Goal: Task Accomplishment & Management: Complete application form

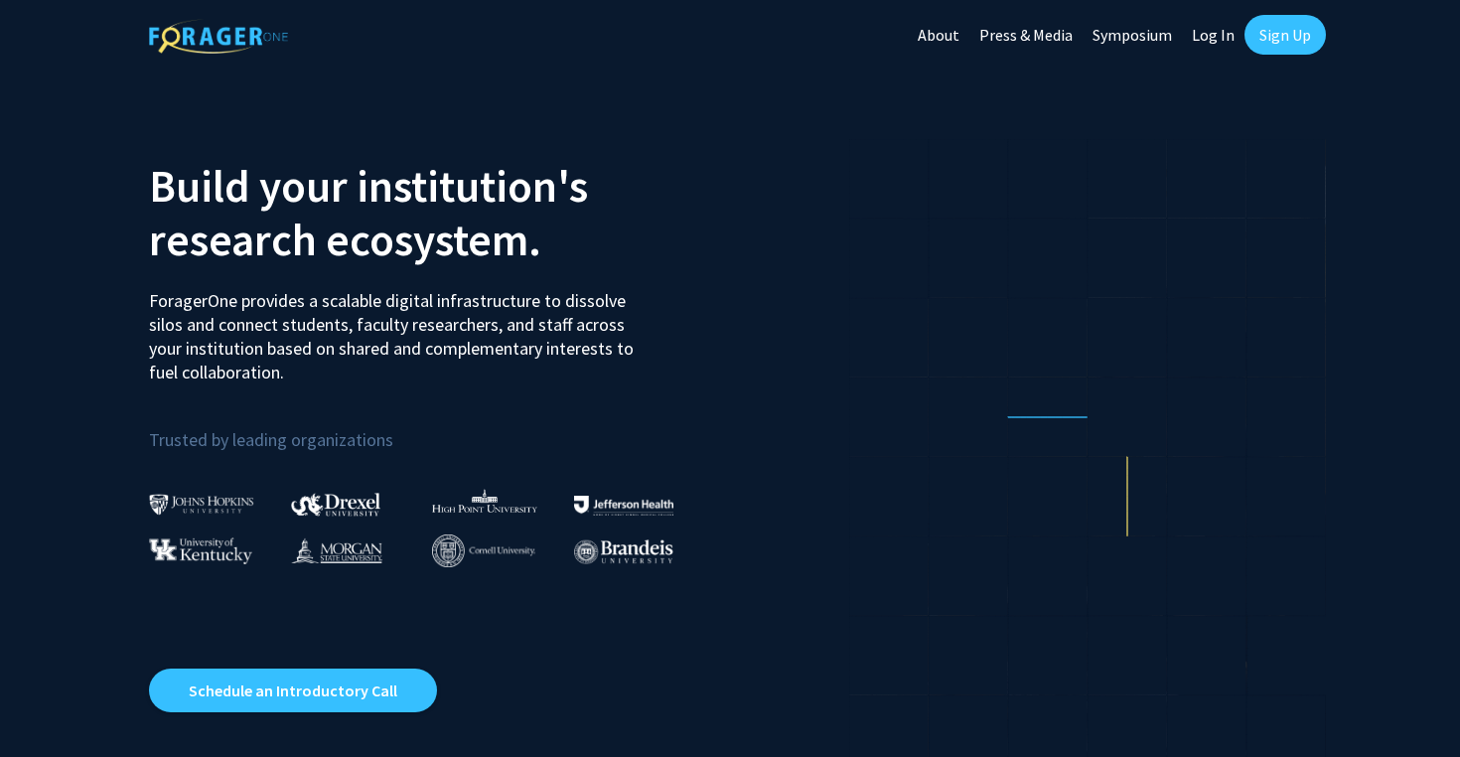
click at [1298, 42] on link "Sign Up" at bounding box center [1285, 35] width 81 height 40
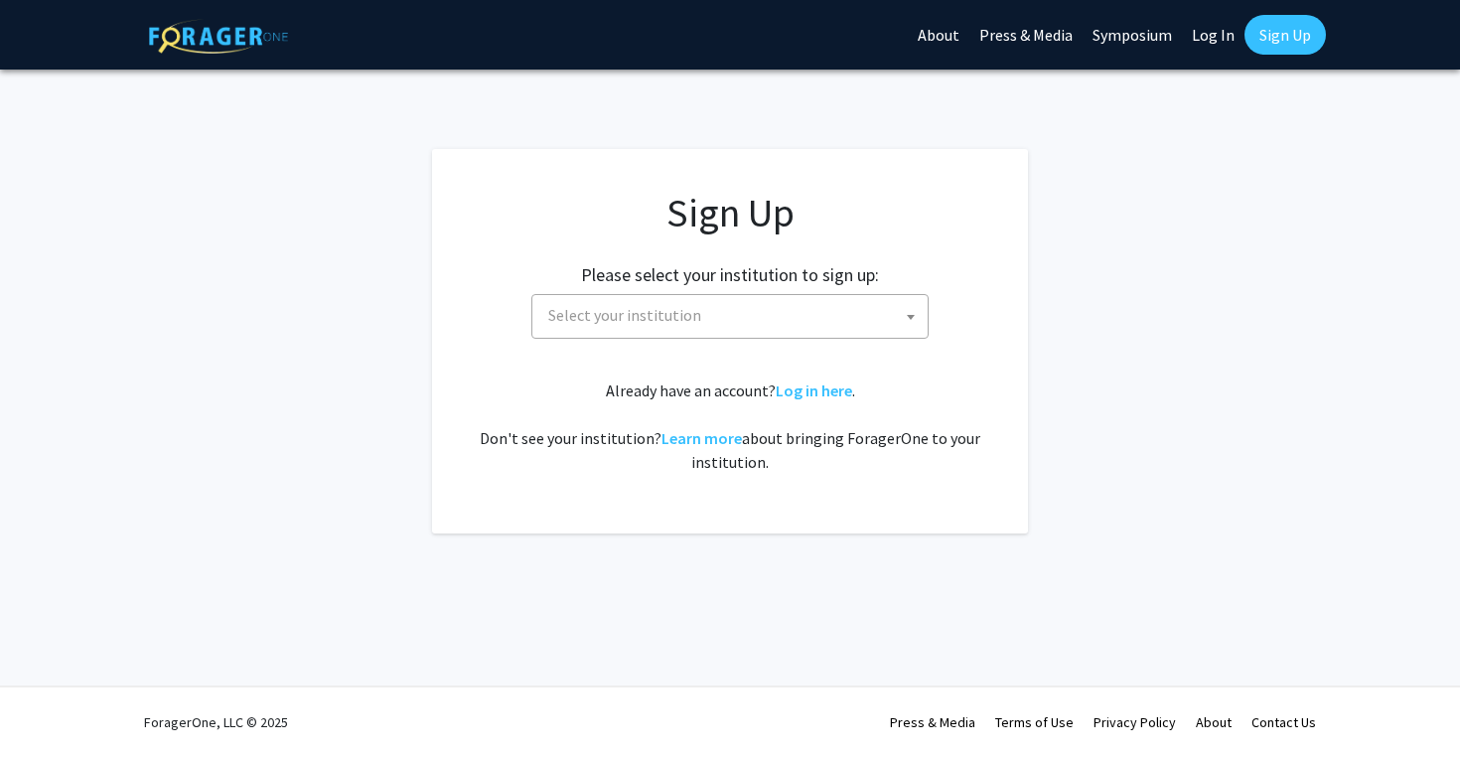
click at [844, 318] on span "Select your institution" at bounding box center [733, 315] width 387 height 41
type input "m"
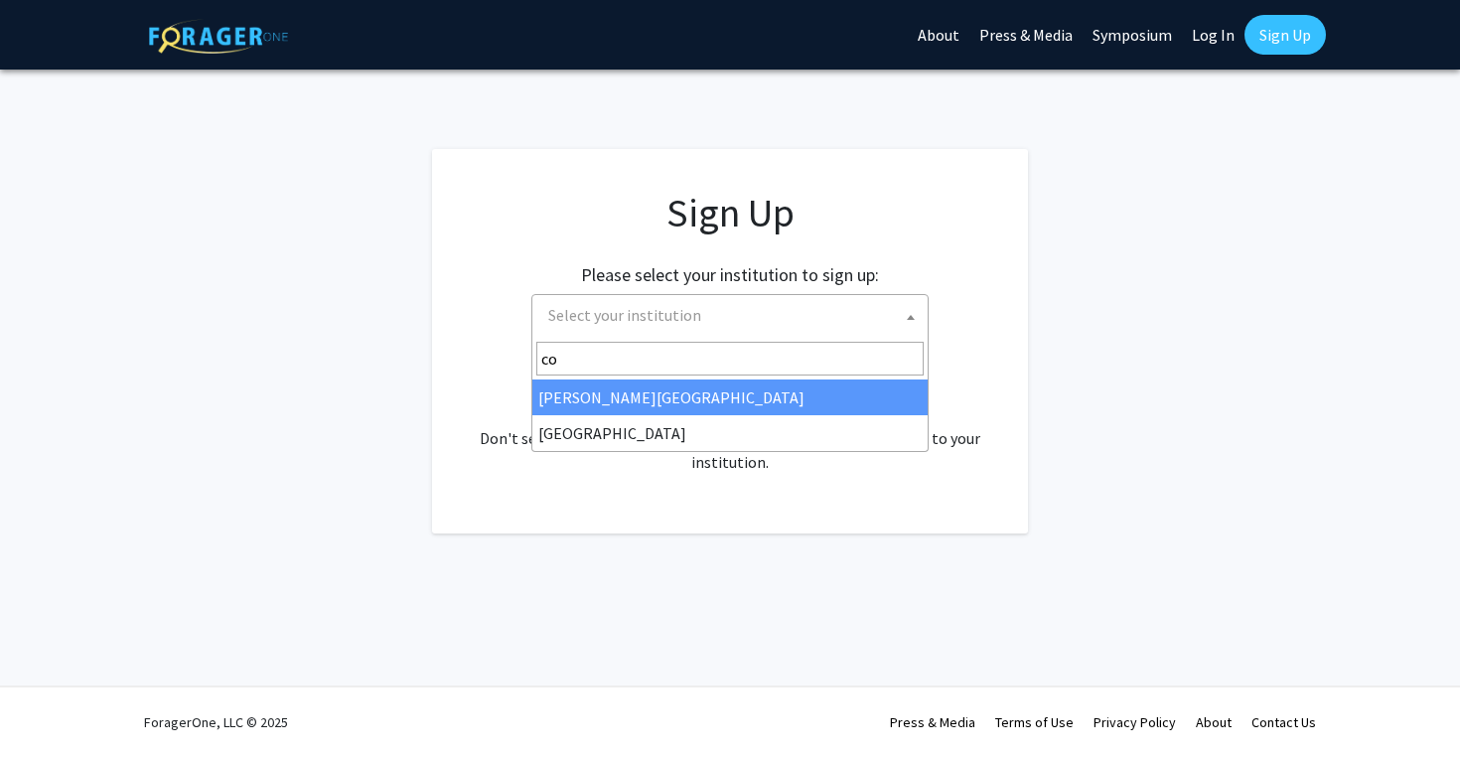
type input "c"
type input "miss"
select select "33"
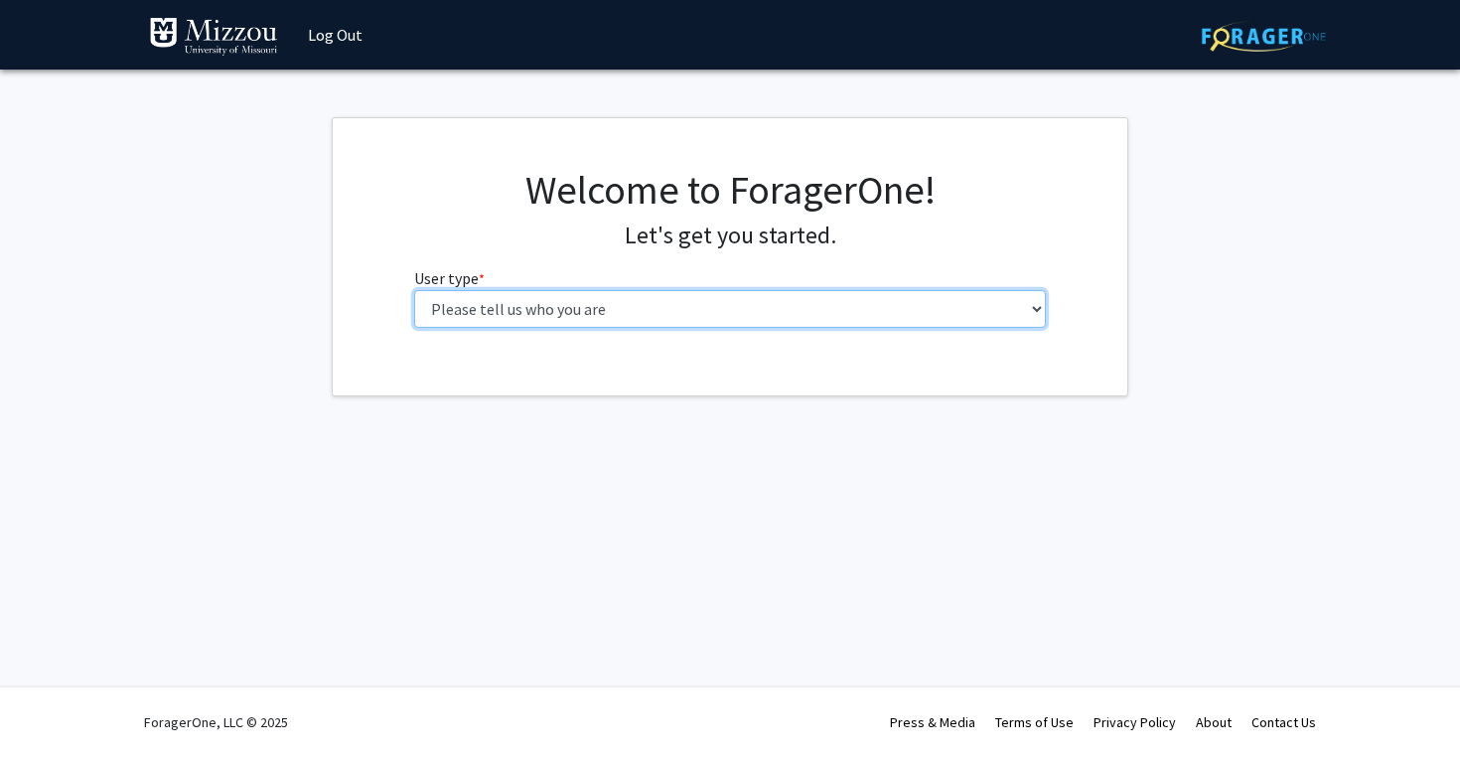
select select "1: undergrad"
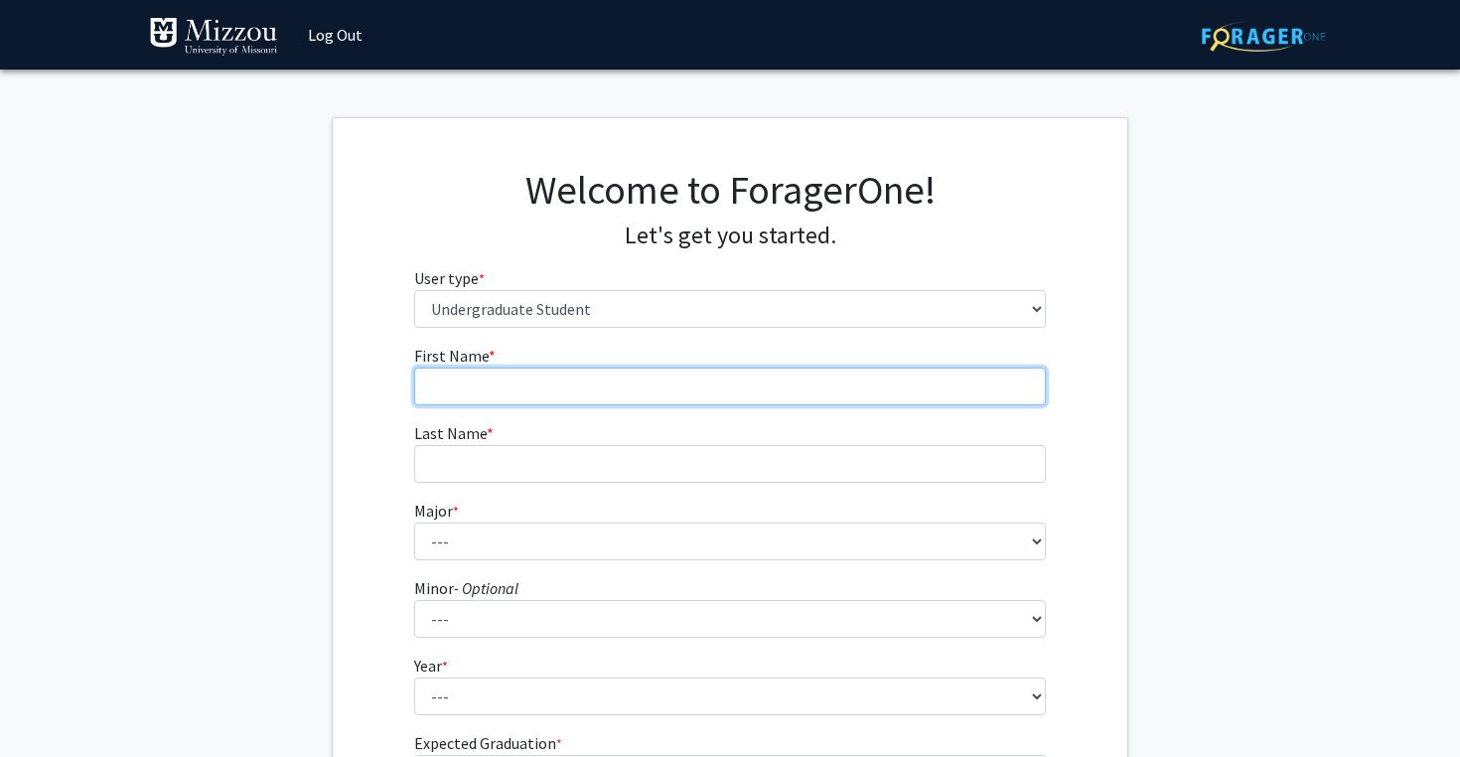
click at [900, 390] on input "First Name * required" at bounding box center [730, 387] width 633 height 38
type input "[PERSON_NAME]"
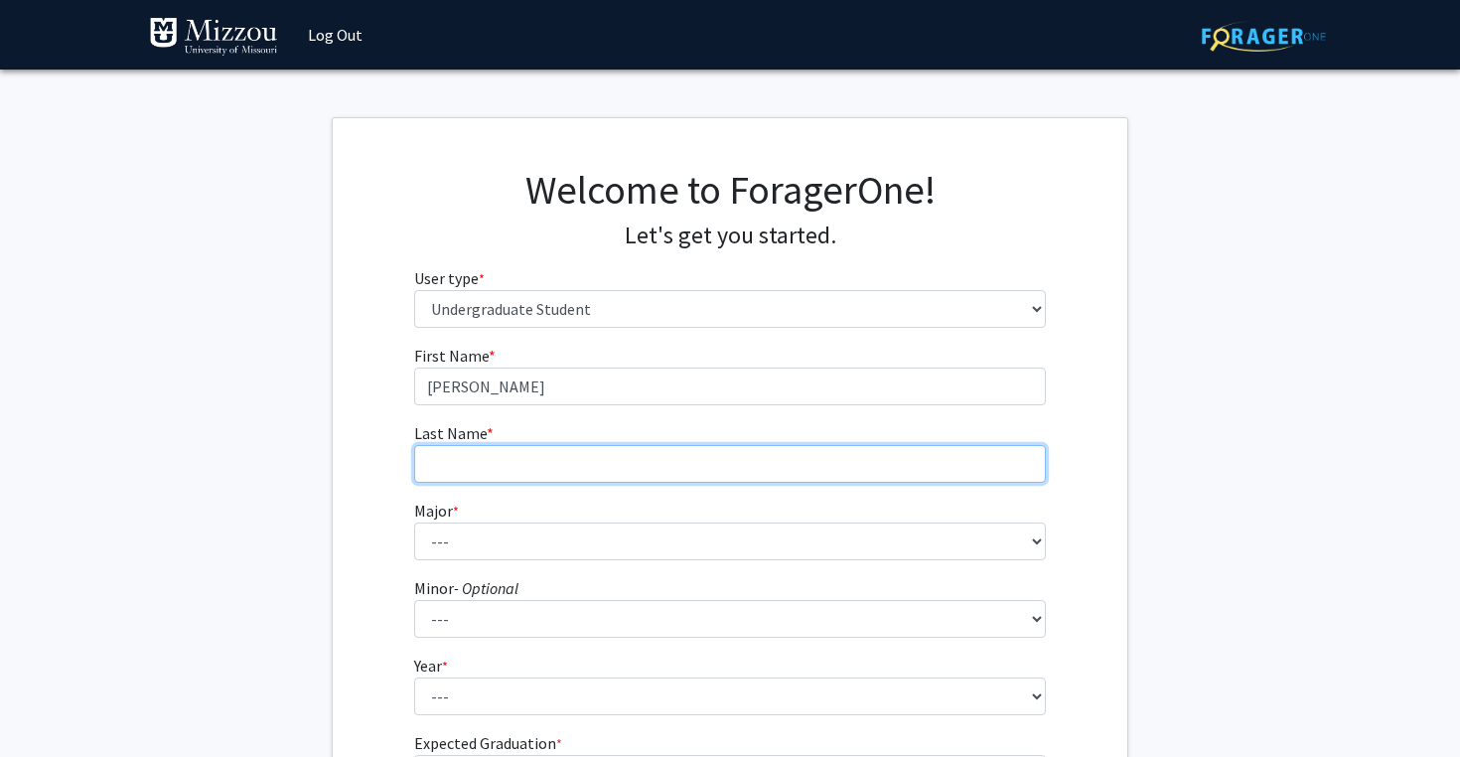
drag, startPoint x: 897, startPoint y: 392, endPoint x: 829, endPoint y: 463, distance: 97.7
click at [829, 463] on input "Last Name * required" at bounding box center [730, 464] width 633 height 38
type input "cook"
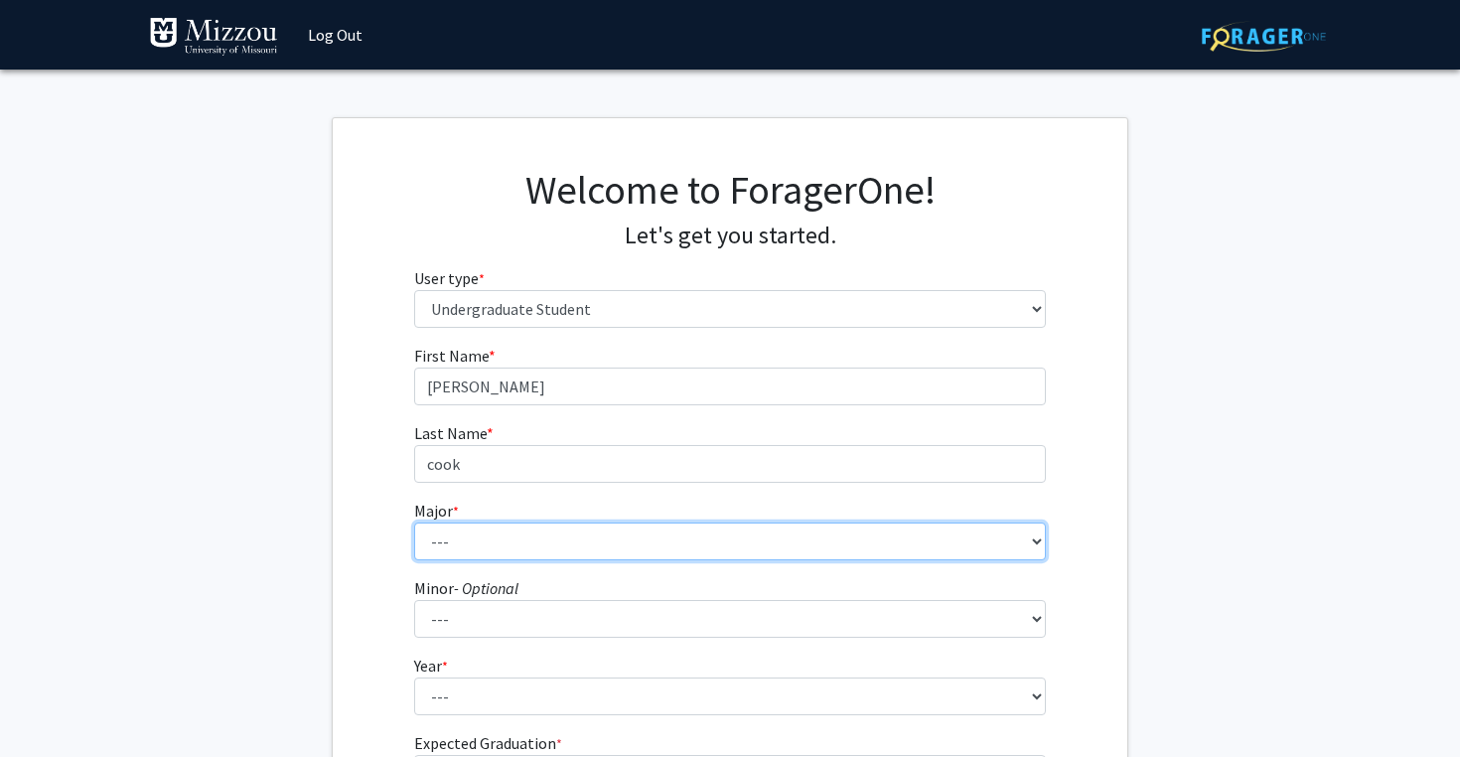
select select "21: 2516"
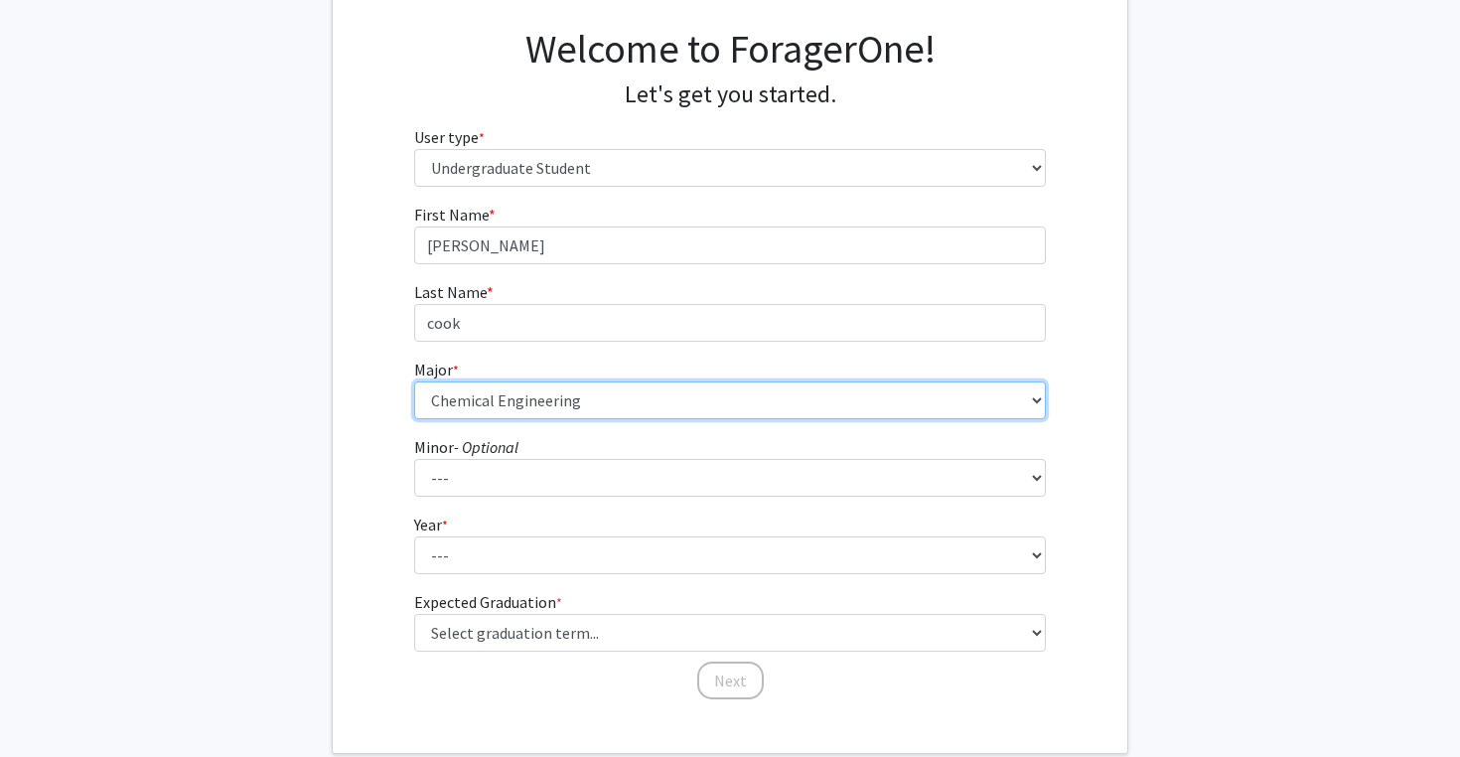
scroll to position [143, 0]
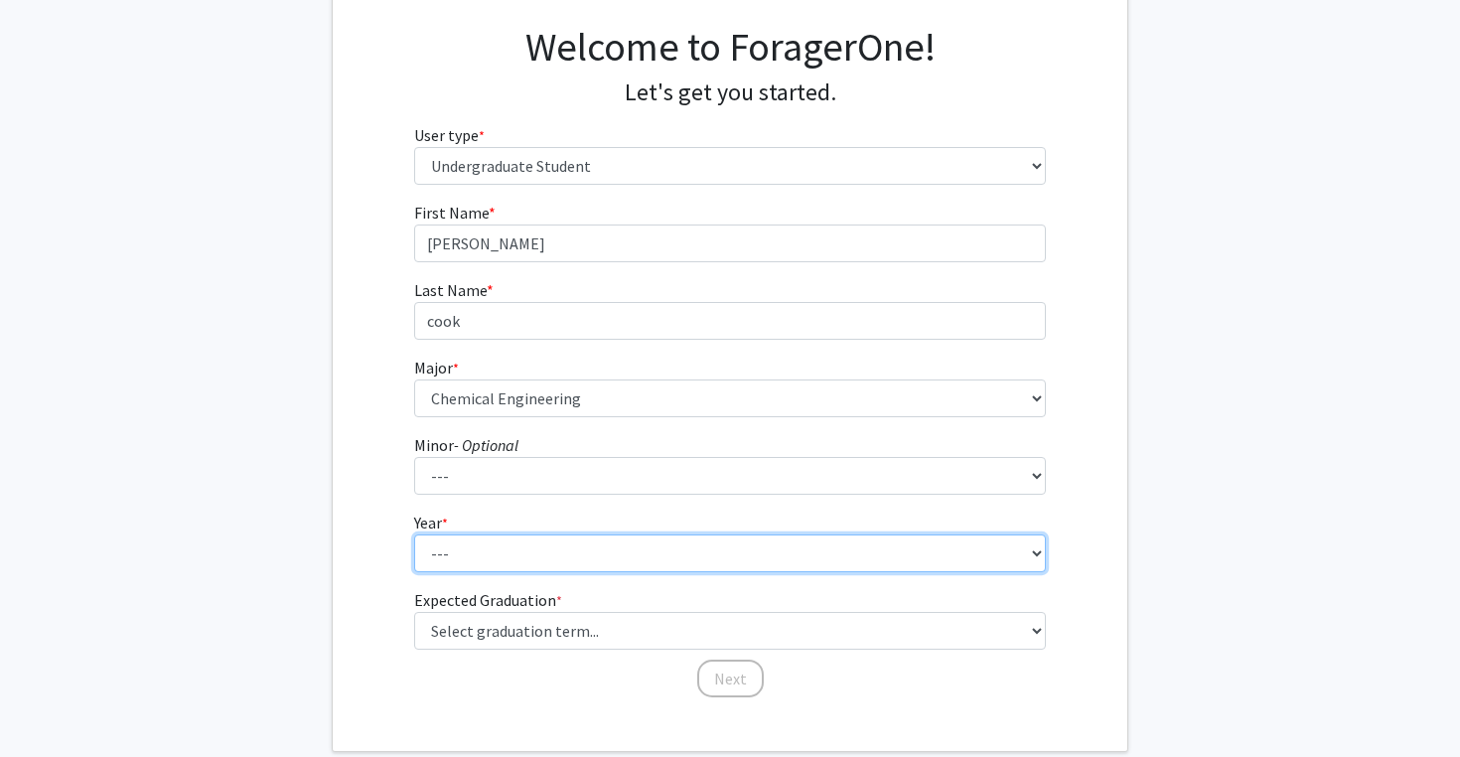
select select "1: first-year"
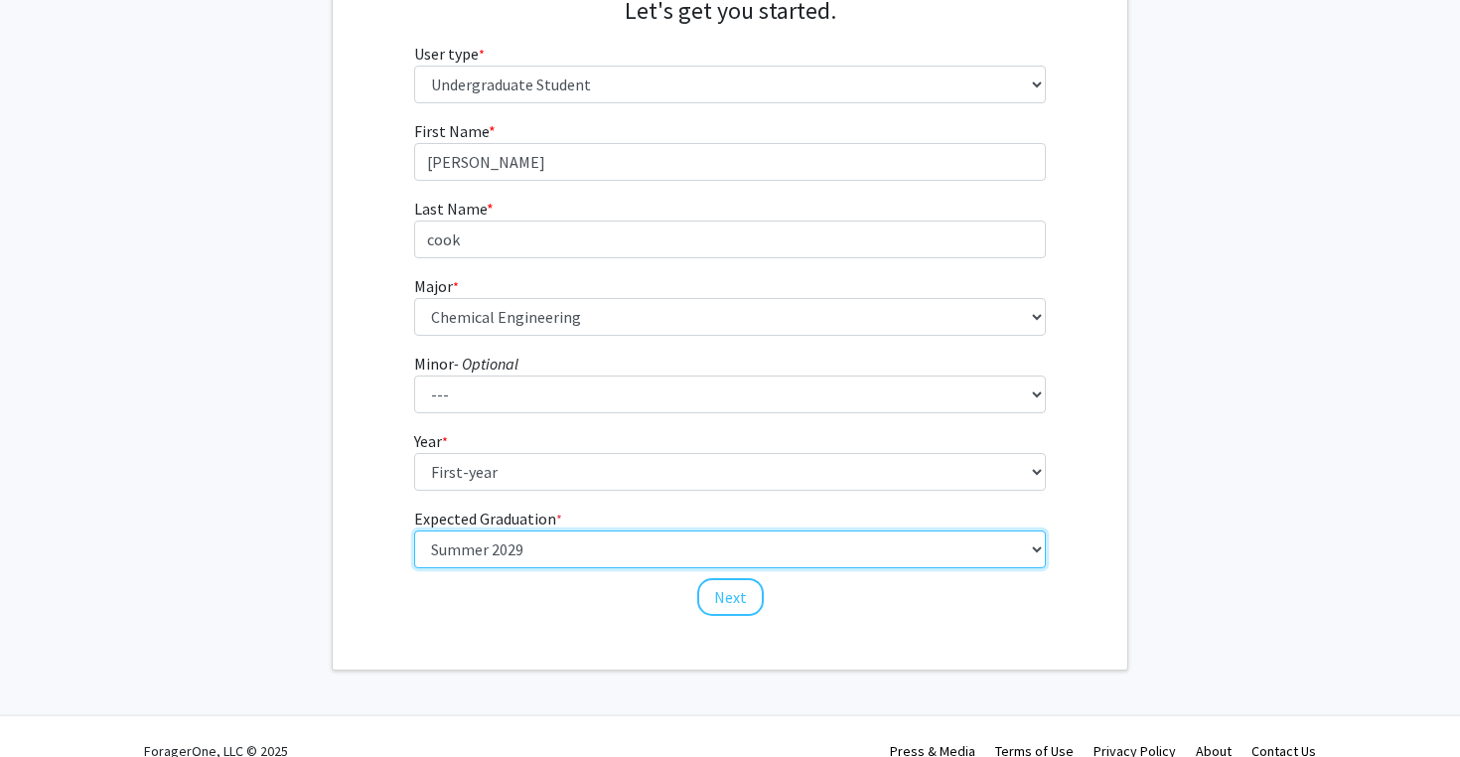
scroll to position [229, 0]
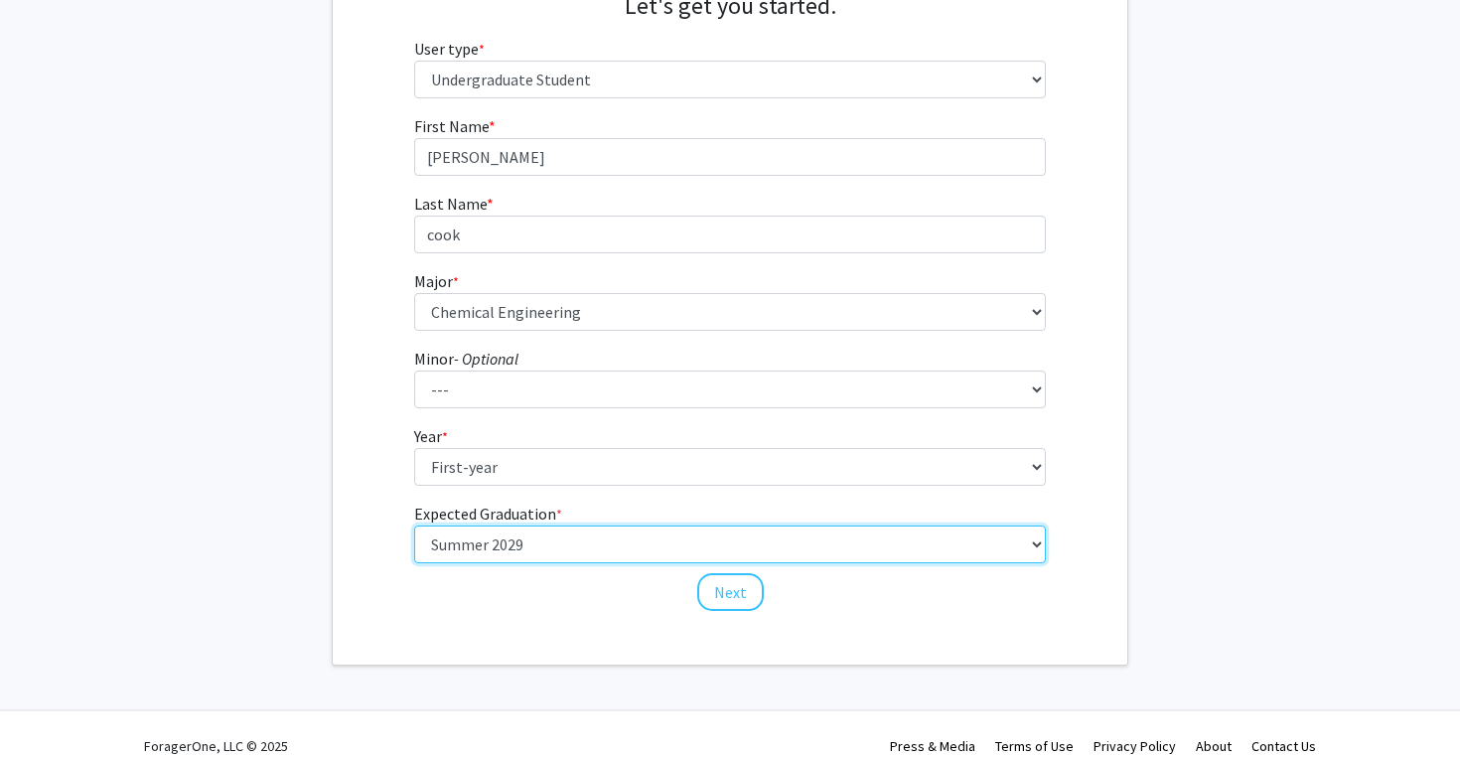
select select "17: spring_2029"
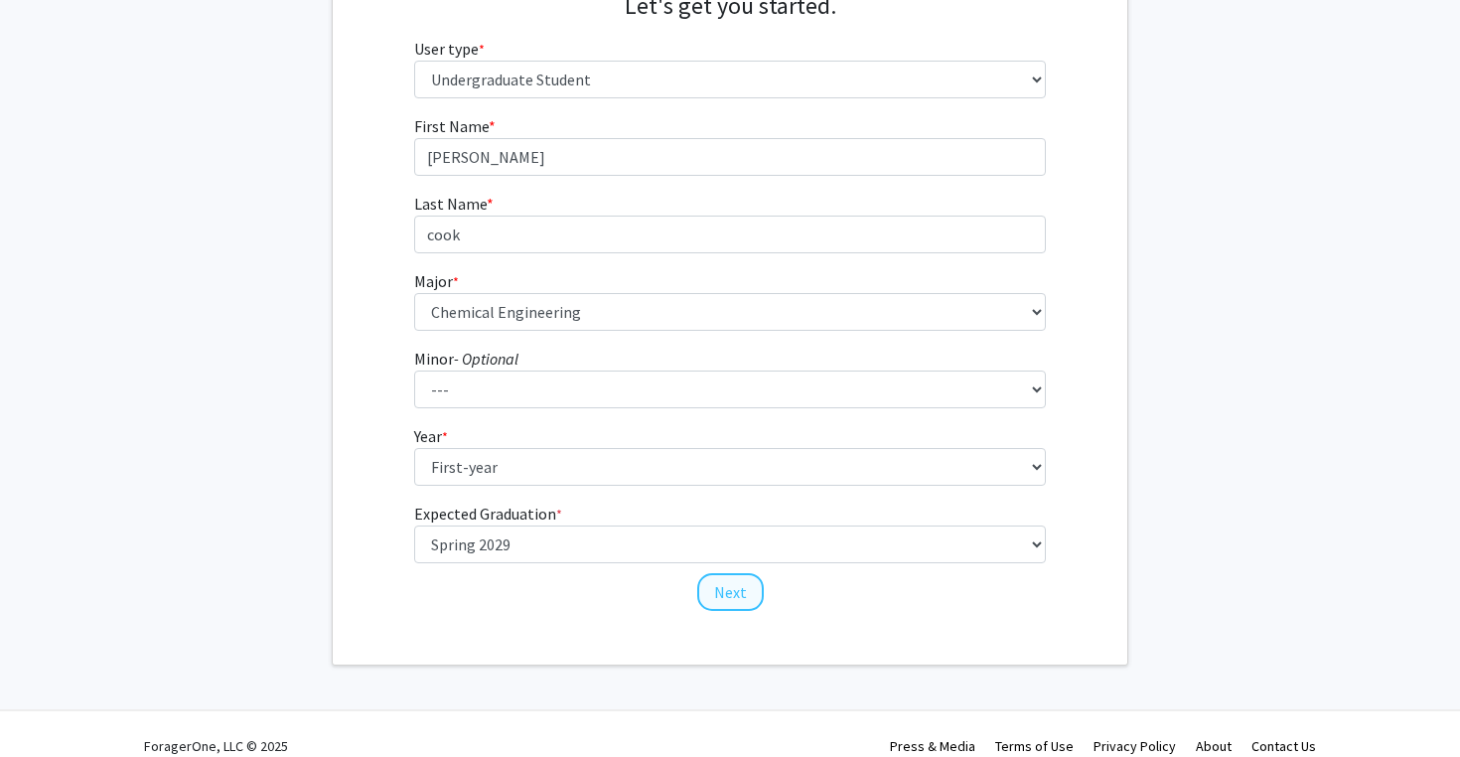
click at [731, 598] on button "Next" at bounding box center [730, 592] width 67 height 38
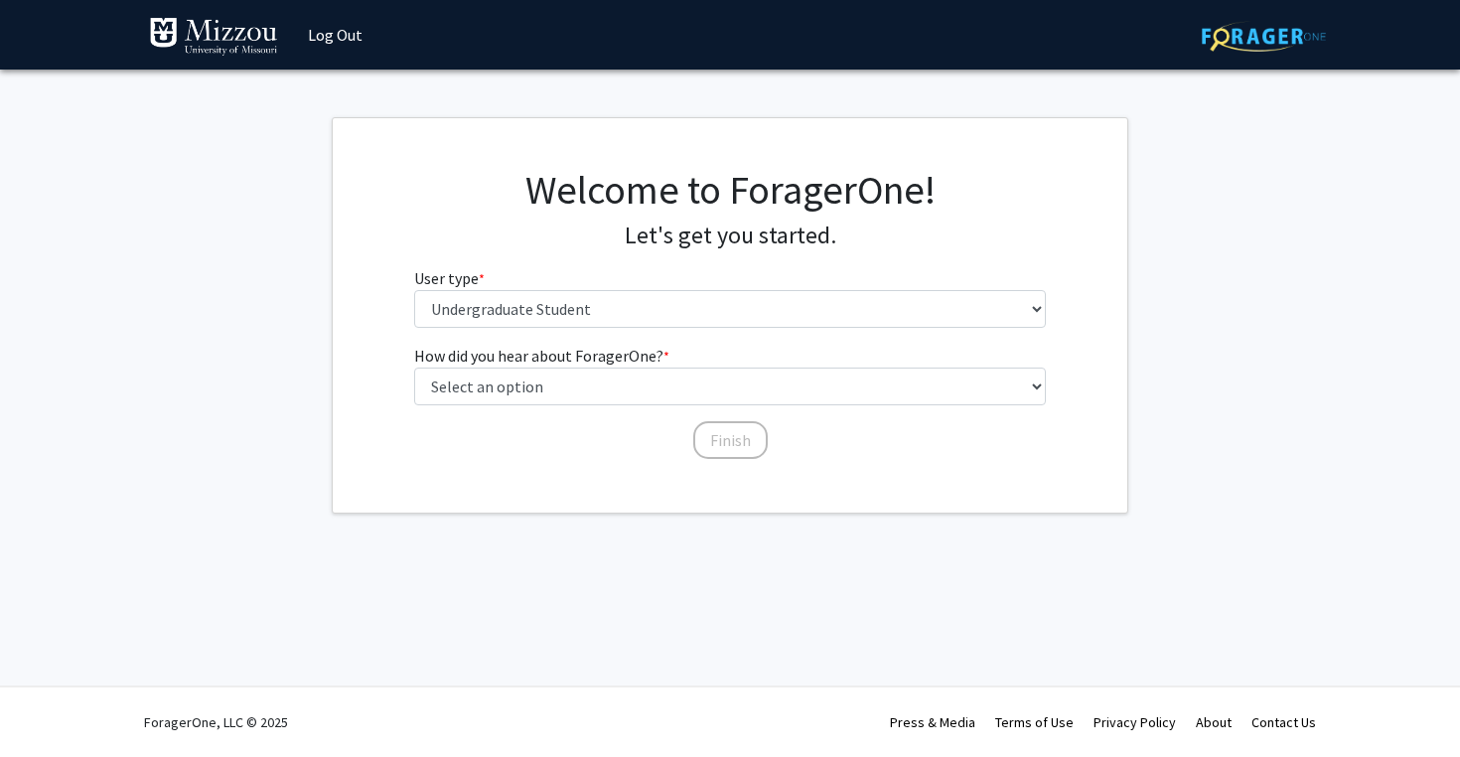
scroll to position [0, 0]
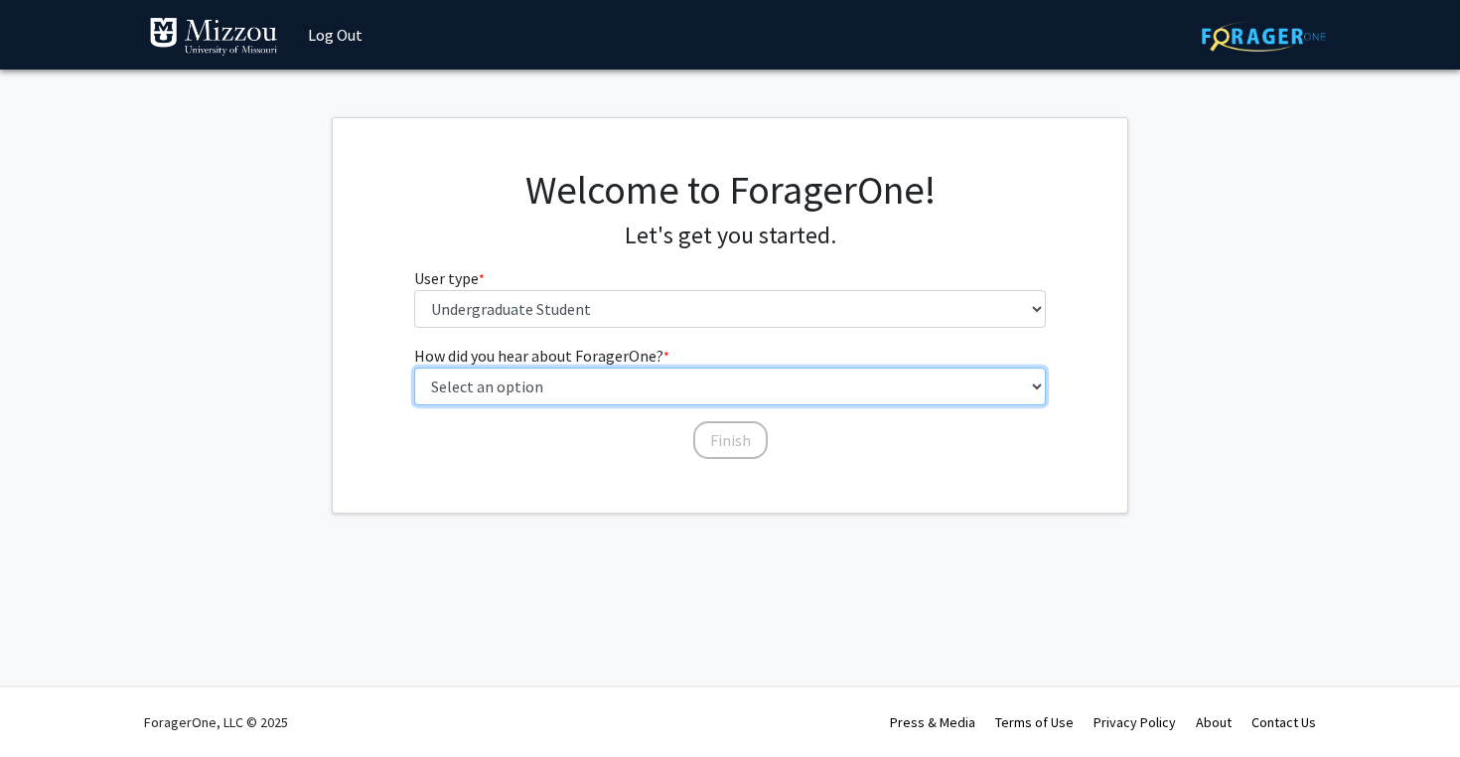
select select "2: faculty_recommendation"
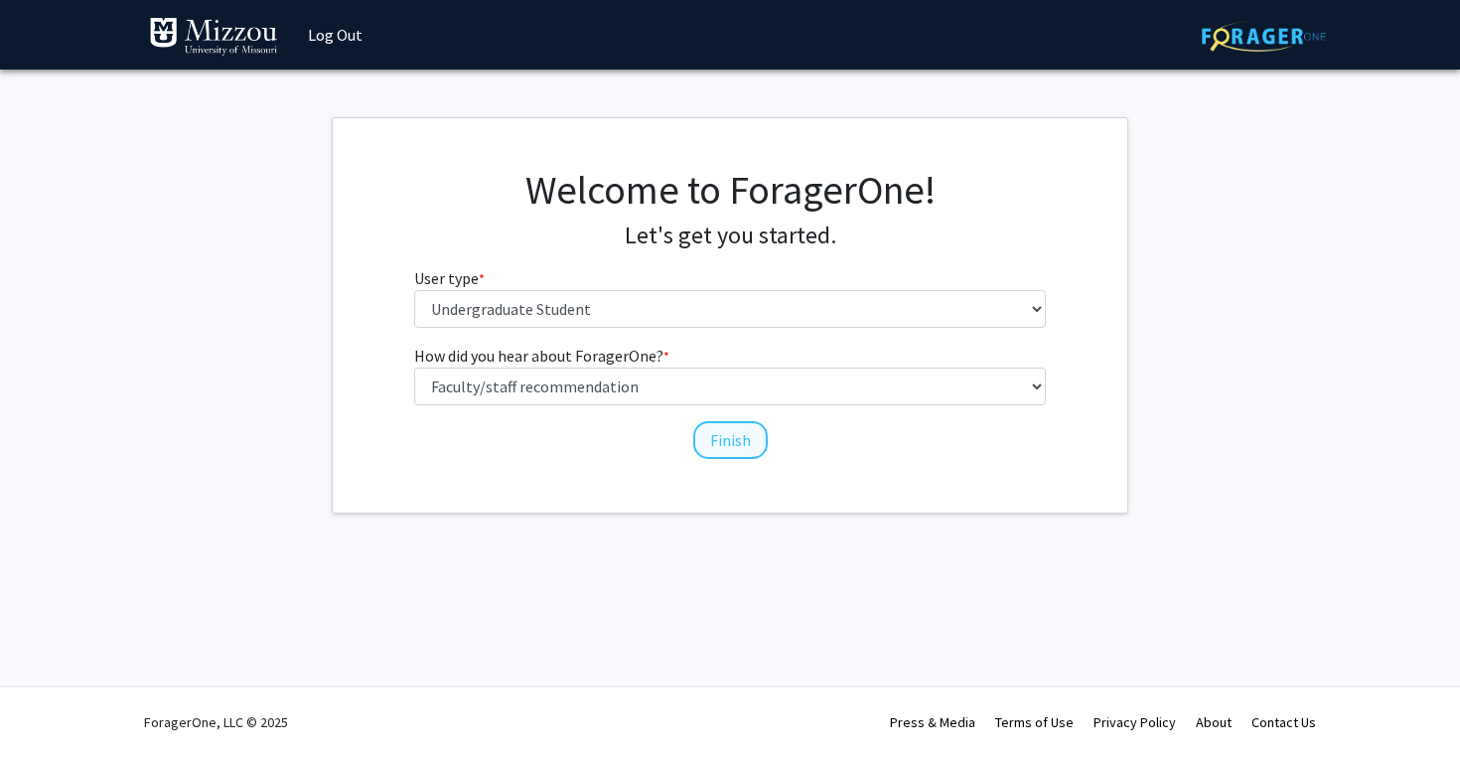
click at [717, 454] on button "Finish" at bounding box center [730, 440] width 74 height 38
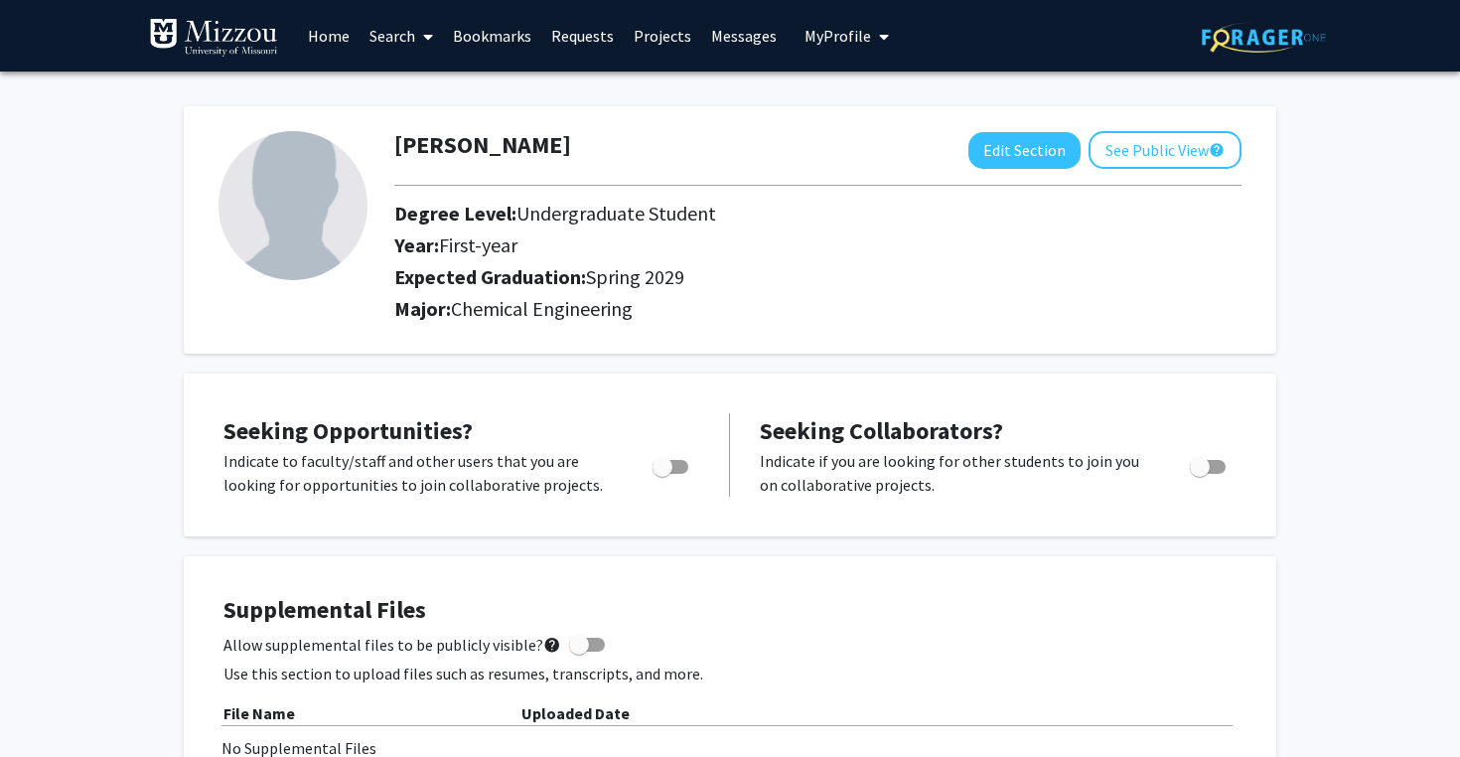
click at [407, 40] on link "Search" at bounding box center [401, 36] width 83 height 70
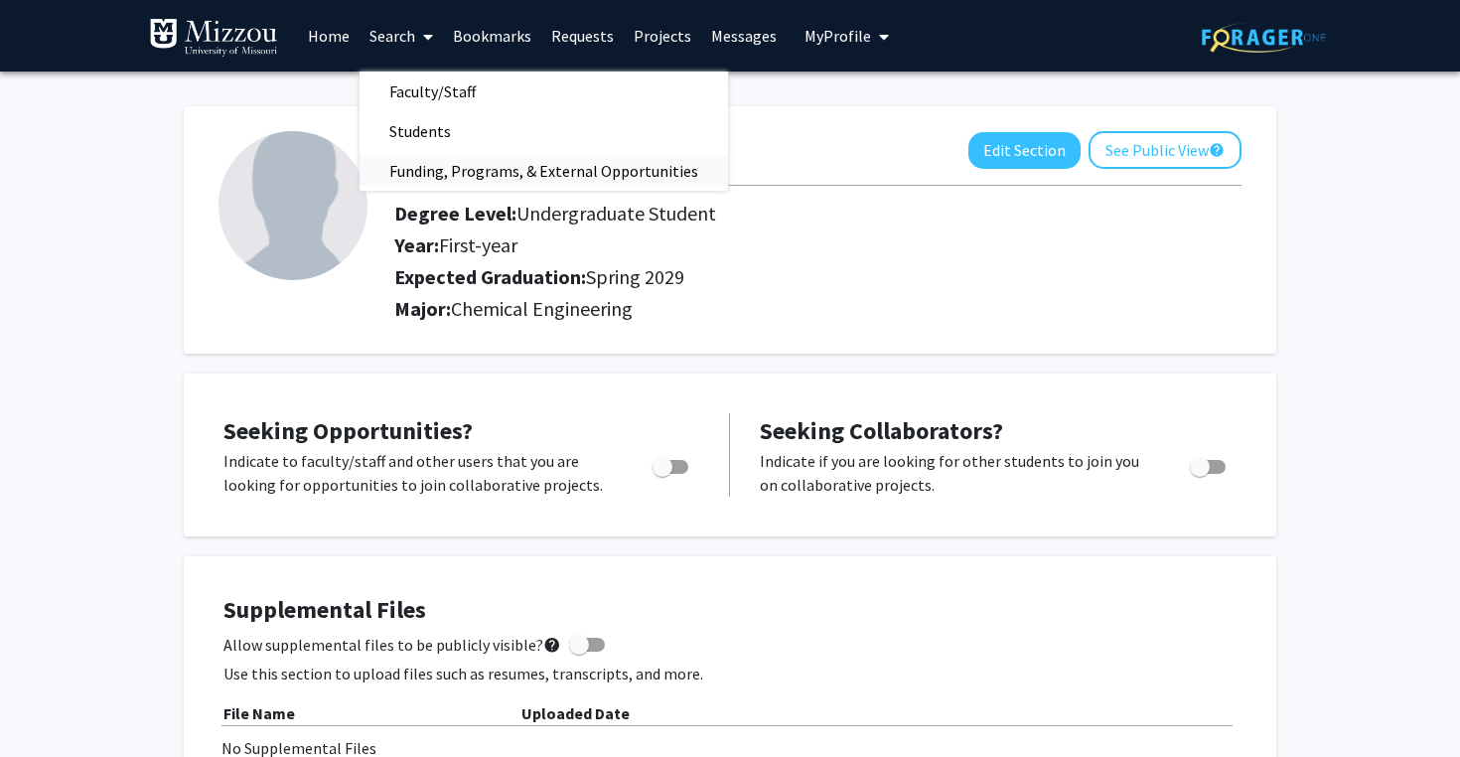
click at [457, 174] on span "Funding, Programs, & External Opportunities" at bounding box center [544, 171] width 369 height 40
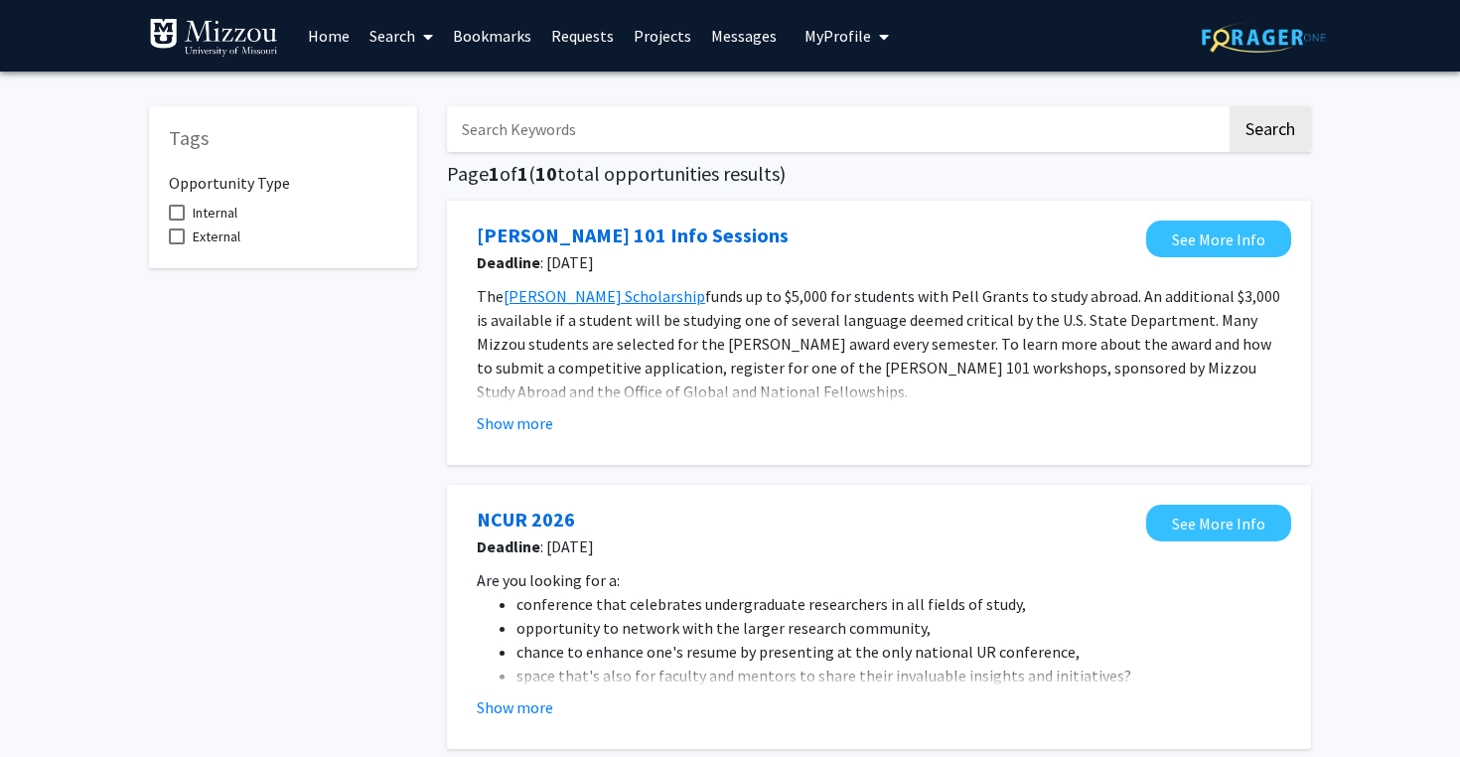
click at [334, 35] on link "Home" at bounding box center [329, 36] width 62 height 70
